Goal: Find contact information: Find contact information

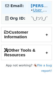
click at [35, 10] on link "User on Staging" at bounding box center [48, 10] width 31 height 4
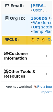
click at [36, 18] on strong "1668DS" at bounding box center [38, 18] width 17 height 4
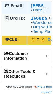
click at [39, 8] on link "User on Staging" at bounding box center [48, 10] width 31 height 4
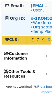
click at [42, 15] on td "o-1KQH5Z-na1 / On Staging • Workforce Admin • Org settings page • Temp Plan Cha…" at bounding box center [39, 24] width 24 height 21
click at [39, 17] on strong "o-1KQH5Z-na1" at bounding box center [45, 18] width 31 height 4
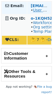
click at [36, 9] on link "User on Staging" at bounding box center [48, 10] width 31 height 4
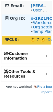
click at [38, 18] on strong "o-1RZ1NQ-na1" at bounding box center [45, 18] width 31 height 4
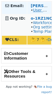
click at [39, 10] on link "User on Staging" at bounding box center [48, 10] width 31 height 4
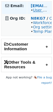
click at [39, 10] on link "User on Staging" at bounding box center [48, 10] width 31 height 4
click at [42, 11] on link "User on Staging" at bounding box center [48, 10] width 31 height 4
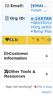
click at [35, 19] on strong "o-1X6YAW-na1" at bounding box center [45, 18] width 31 height 4
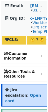
click at [14, 81] on h2 "Other Tools & Resources" at bounding box center [24, 73] width 46 height 15
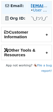
click at [43, 11] on link "User on Staging" at bounding box center [48, 10] width 31 height 4
click at [35, 11] on link "User on Staging" at bounding box center [48, 10] width 31 height 4
click at [37, 11] on link "User on Staging" at bounding box center [48, 10] width 31 height 4
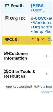
click at [35, 11] on link "User on Staging" at bounding box center [48, 10] width 31 height 4
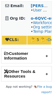
click at [42, 2] on table "Email: pranav.sood@yum.com • User on Staging Org ID: o-6QVC-eu1 / On Staging • …" at bounding box center [26, 23] width 50 height 44
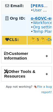
click at [38, 18] on strong "o-6QVC-eu1" at bounding box center [43, 18] width 26 height 4
click at [31, 18] on strong "o-6QVC-eu1" at bounding box center [43, 18] width 26 height 4
click at [48, 17] on strong "o-6QVC-eu1" at bounding box center [43, 18] width 26 height 4
